Goal: Information Seeking & Learning: Learn about a topic

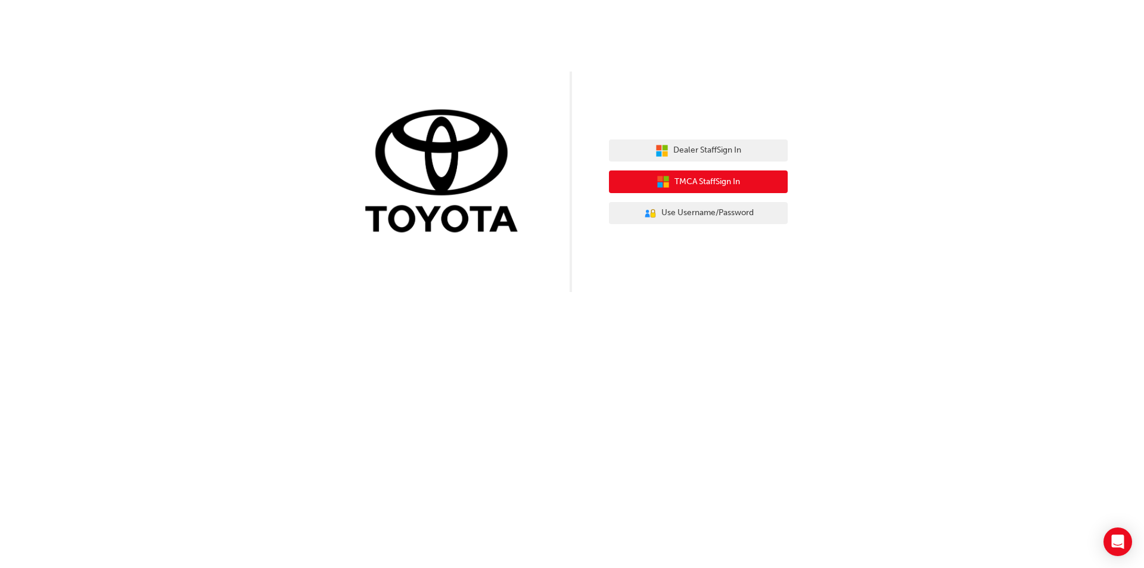
drag, startPoint x: 731, startPoint y: 181, endPoint x: 861, endPoint y: 200, distance: 131.3
click at [861, 200] on div "Dealer Staff Sign In TMCA Staff Sign In User Authentication Icon - Blue Person,…" at bounding box center [572, 146] width 1144 height 292
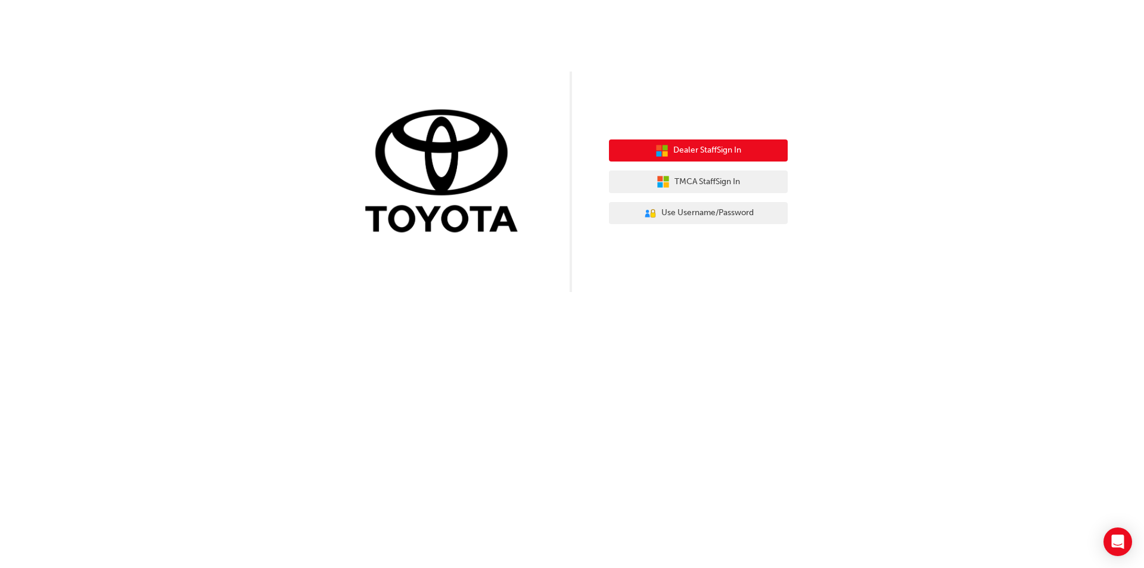
click at [754, 144] on button "Dealer Staff Sign In" at bounding box center [698, 150] width 179 height 23
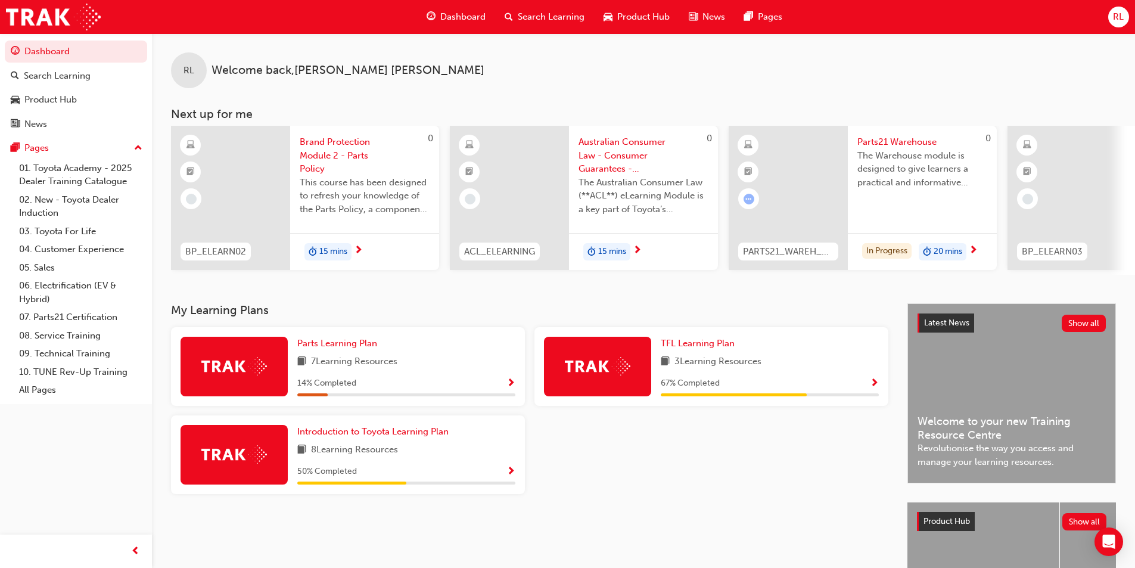
click at [849, 378] on div "TFL Learning Plan 3 Learning Resources 67 % Completed" at bounding box center [770, 367] width 218 height 60
click at [865, 388] on div "67 % Completed" at bounding box center [770, 383] width 218 height 15
click at [869, 384] on div "67 % Completed" at bounding box center [770, 383] width 218 height 15
click at [699, 347] on span "TFL Learning Plan" at bounding box center [698, 343] width 74 height 11
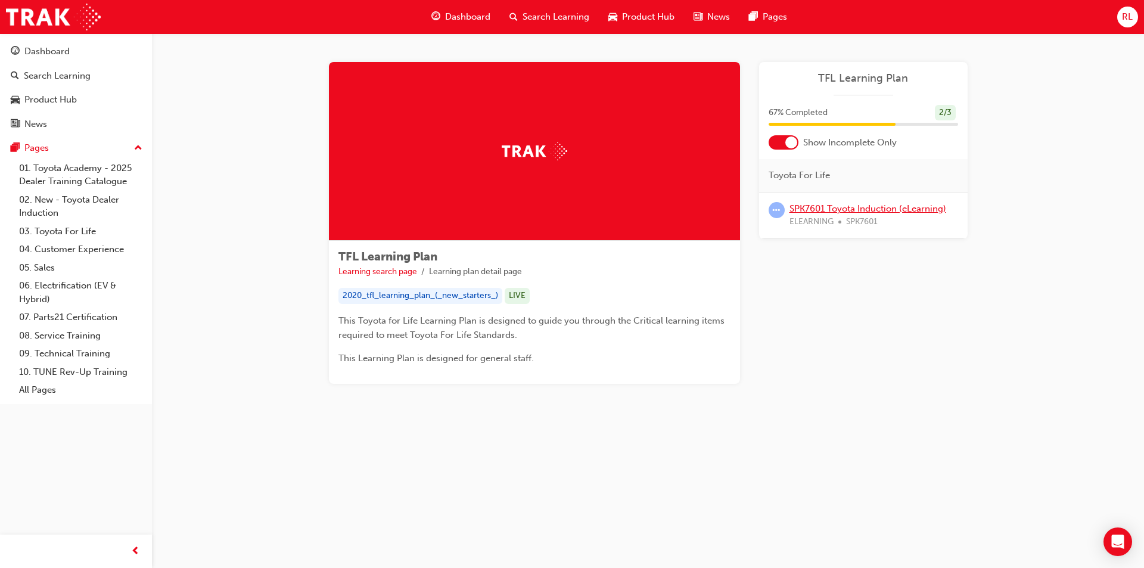
click at [838, 209] on link "SPK7601 Toyota Induction (eLearning)" at bounding box center [867, 208] width 157 height 11
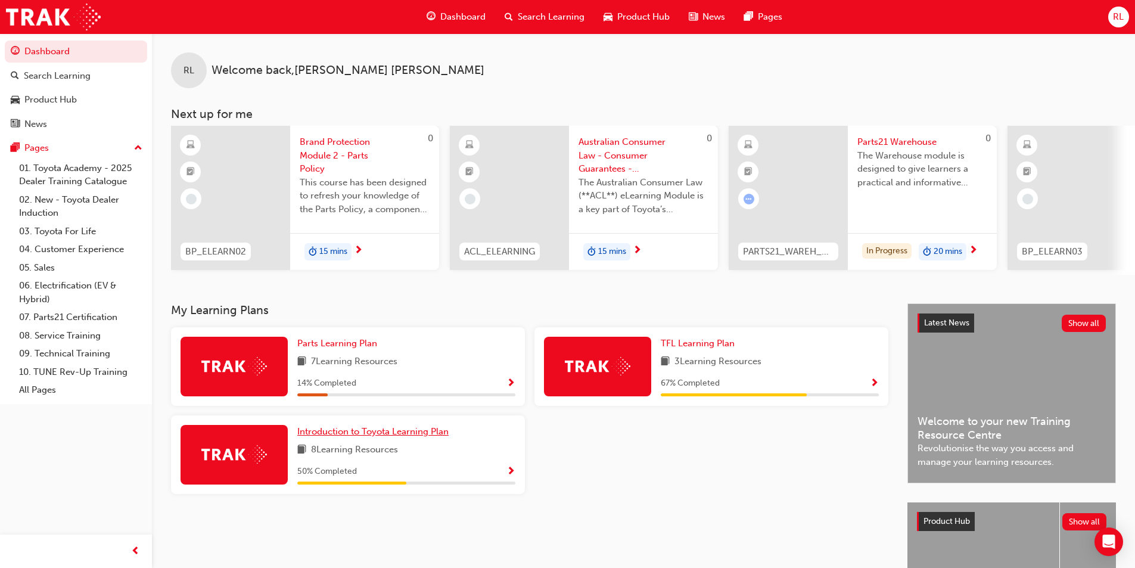
click at [409, 435] on span "Introduction to Toyota Learning Plan" at bounding box center [372, 431] width 151 height 11
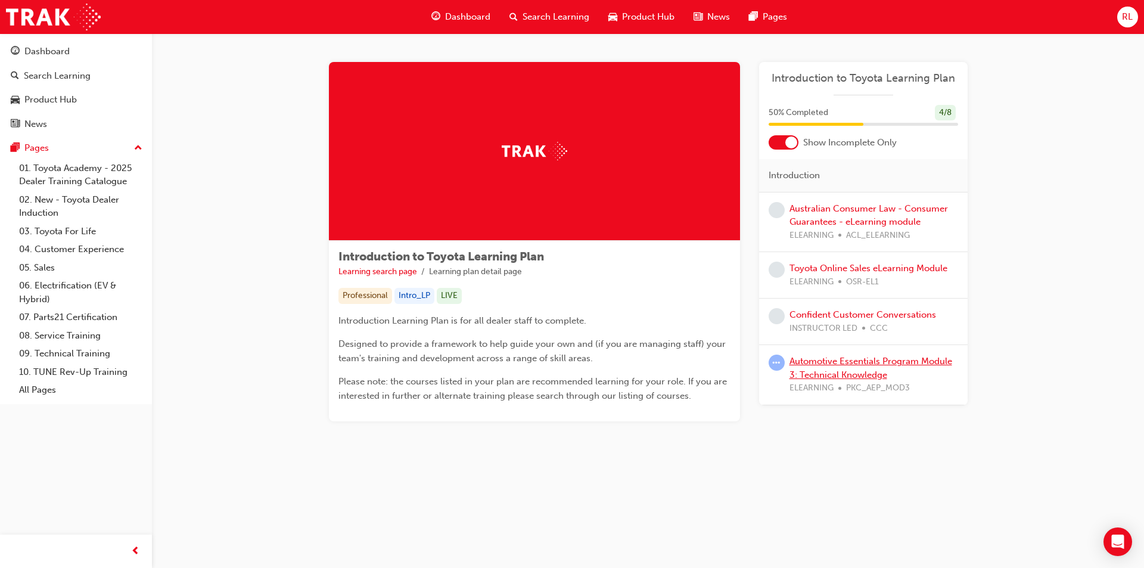
click at [829, 366] on link "Automotive Essentials Program Module 3: Technical Knowledge" at bounding box center [870, 368] width 163 height 24
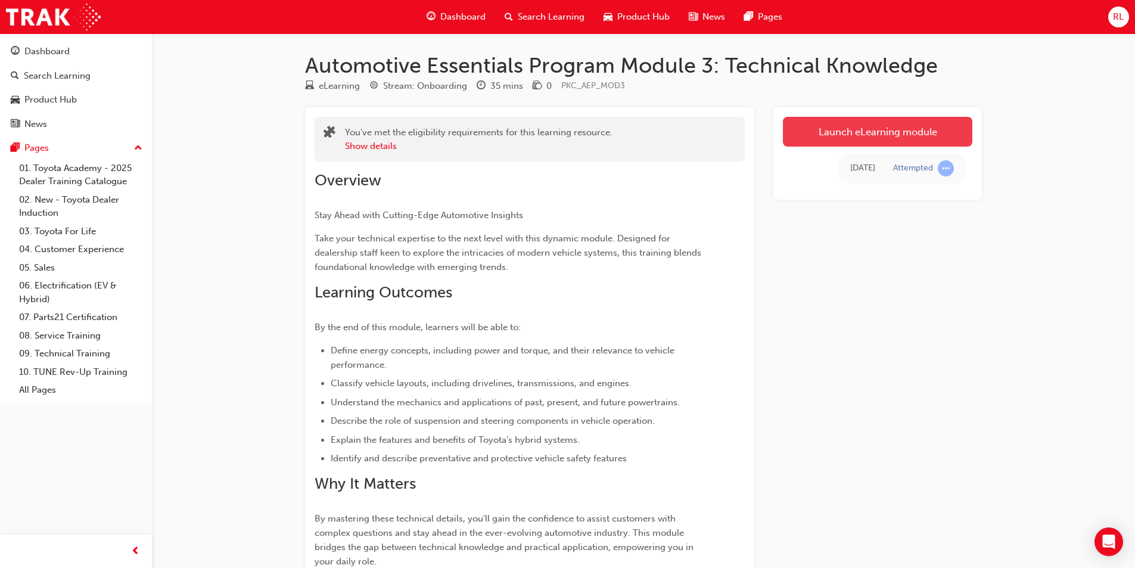
click at [845, 129] on link "Launch eLearning module" at bounding box center [877, 132] width 189 height 30
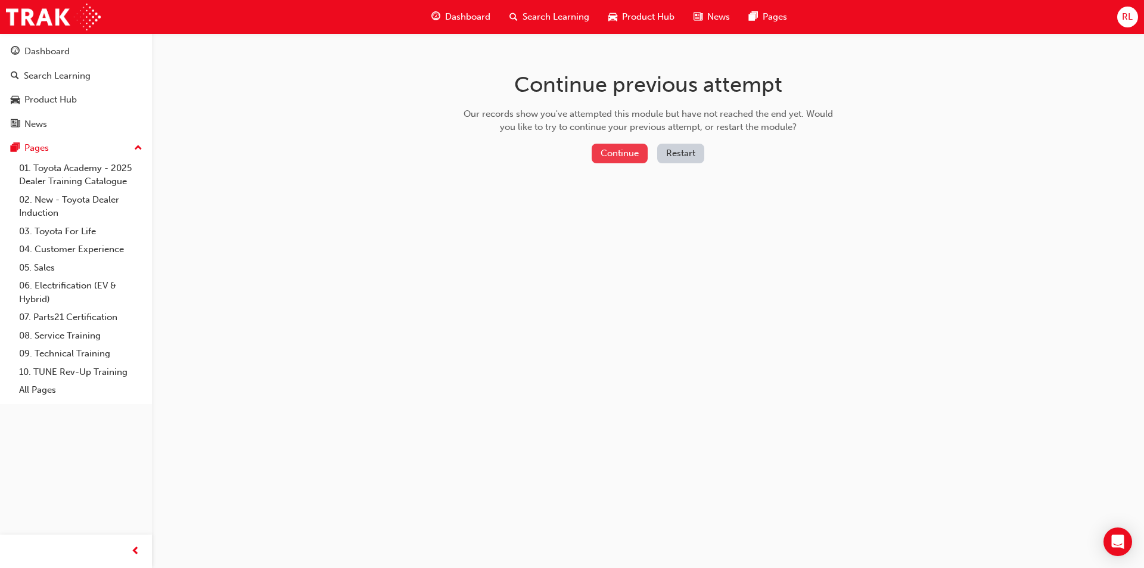
click at [640, 155] on button "Continue" at bounding box center [620, 154] width 56 height 20
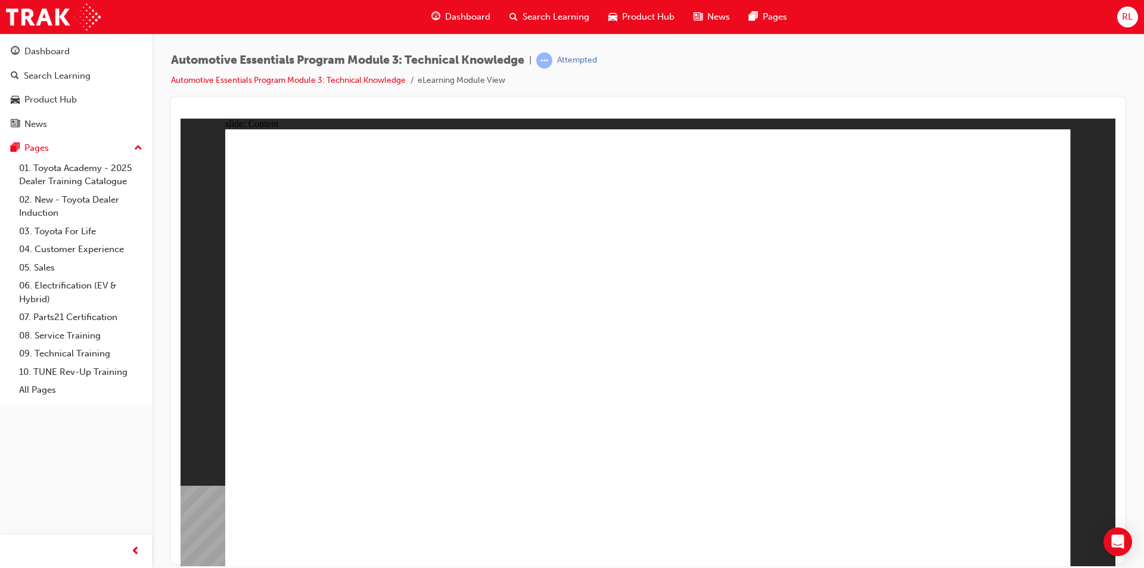
click at [1119, 428] on div at bounding box center [648, 330] width 954 height 466
